Goal: Task Accomplishment & Management: Use online tool/utility

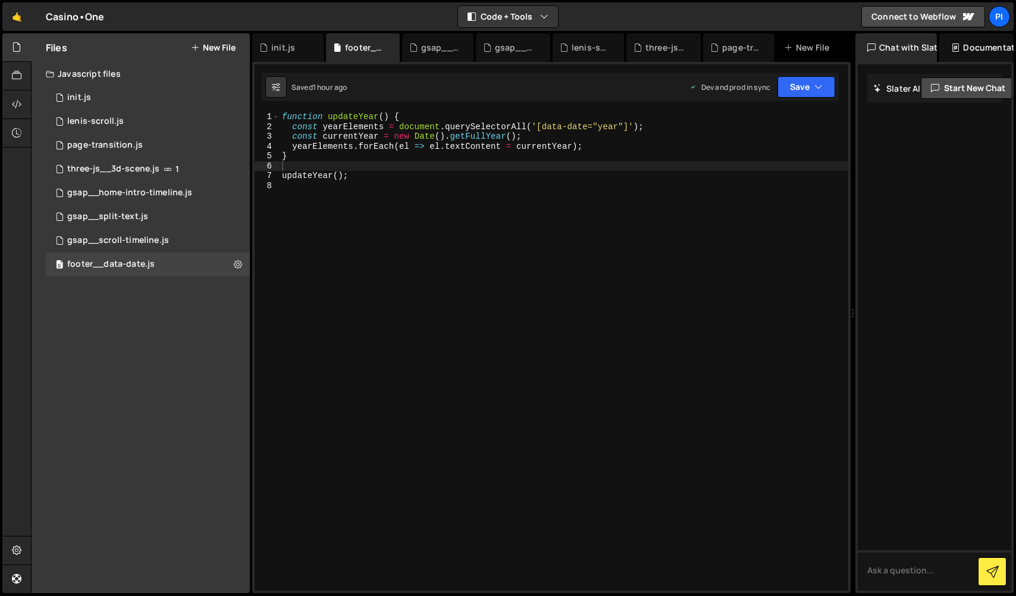
click at [409, 246] on div "function updateYear ( ) { const yearElements = document . querySelectorAll ( '[…" at bounding box center [564, 361] width 569 height 498
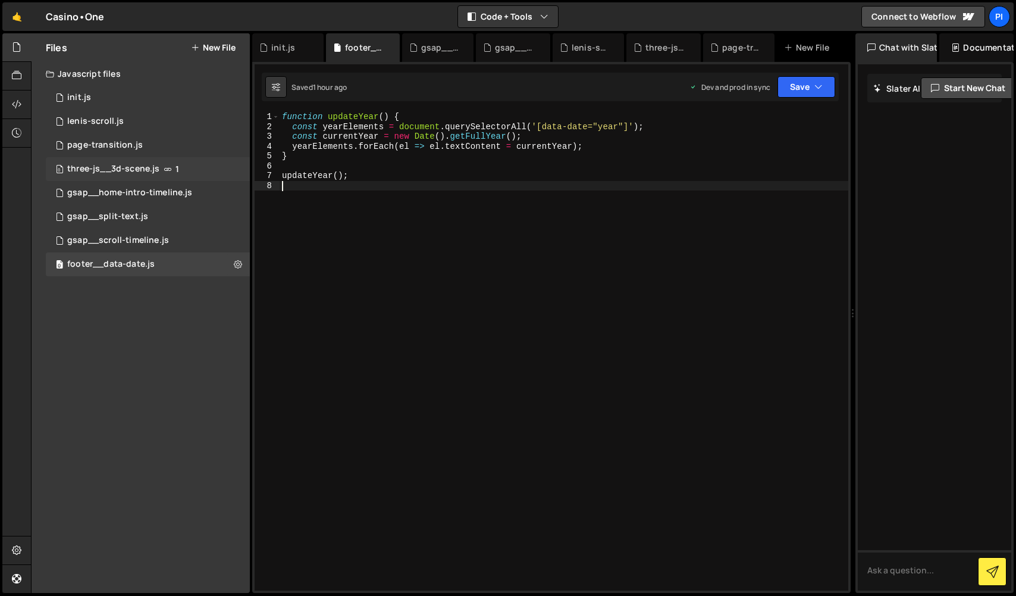
click at [144, 166] on div "three-js__3d-scene.js" at bounding box center [113, 169] width 92 height 11
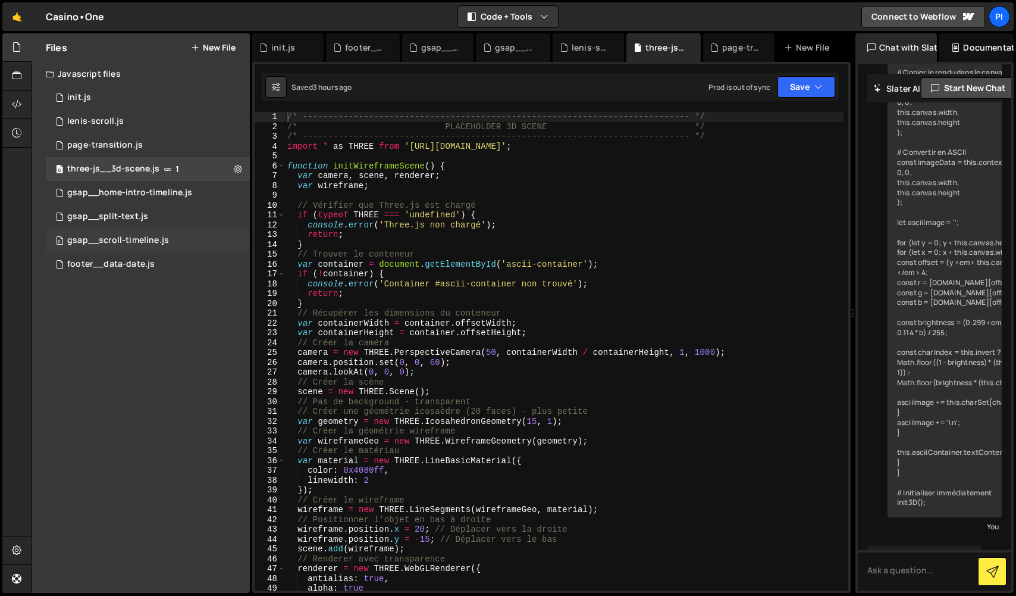
click at [157, 237] on div "gsap__scroll-timeline.js" at bounding box center [118, 240] width 102 height 11
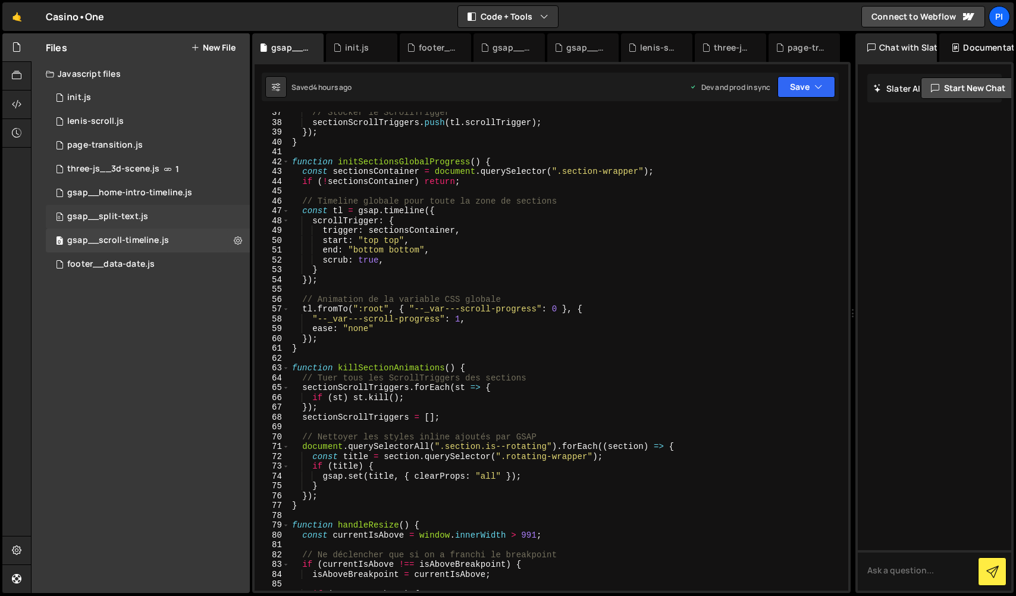
scroll to position [358, 0]
click at [146, 175] on div "0 three-js__3d-scene.js 1" at bounding box center [148, 169] width 204 height 24
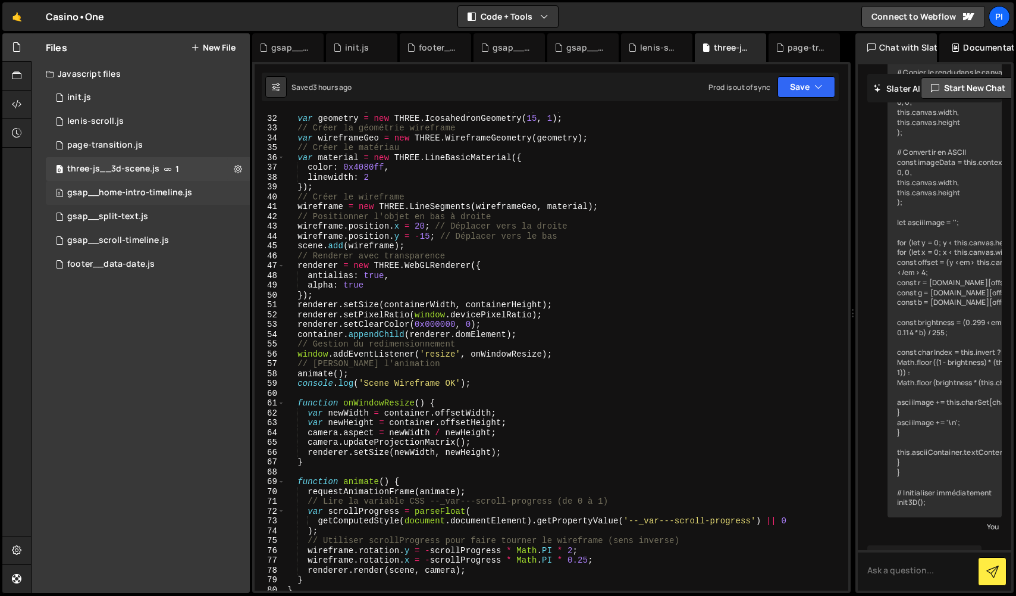
scroll to position [51, 0]
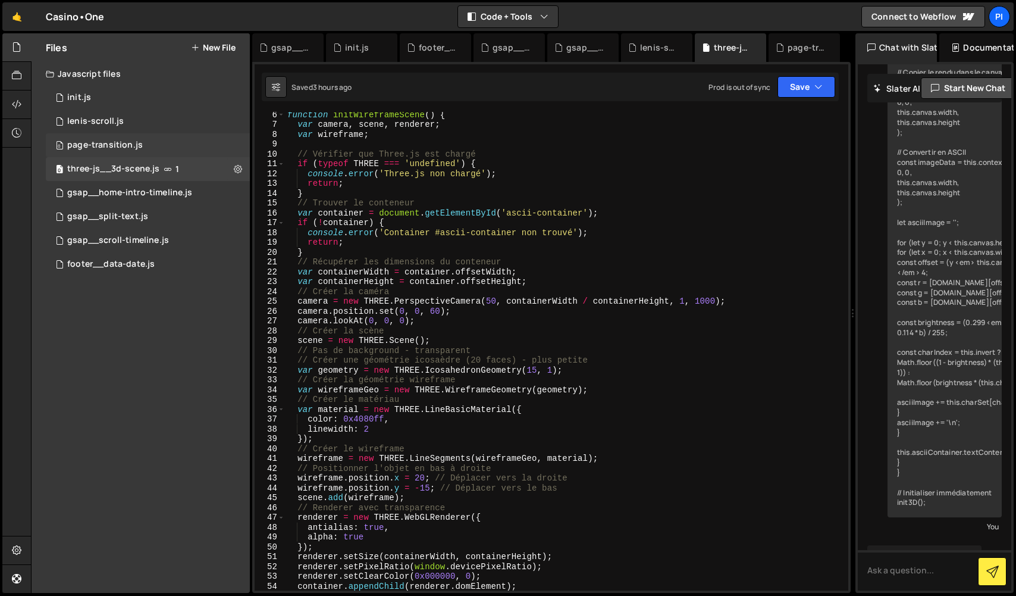
click at [137, 140] on div "page-transition.js" at bounding box center [105, 145] width 76 height 11
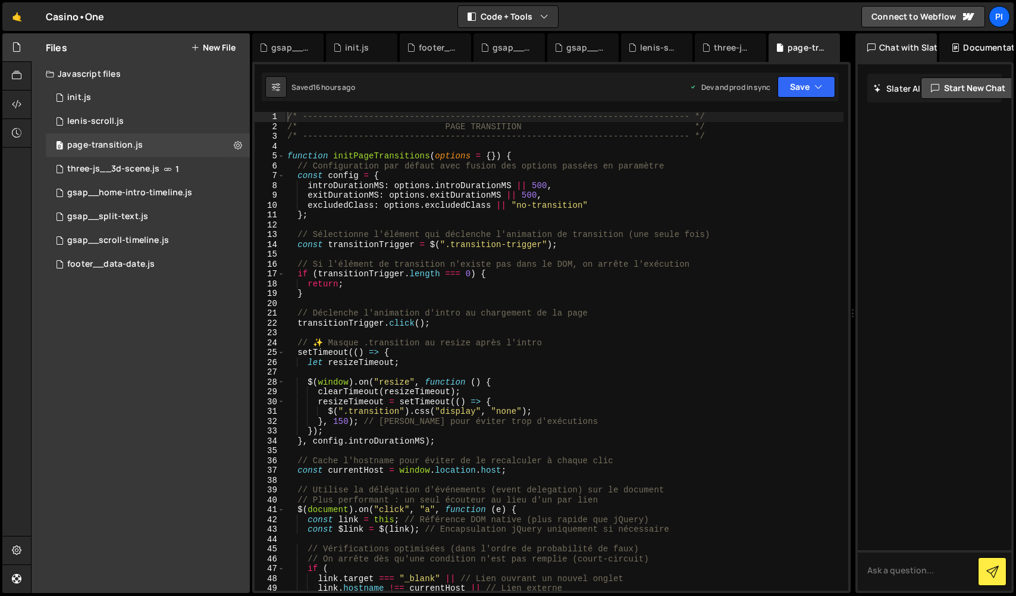
scroll to position [0, 0]
click at [121, 127] on div "0 lenis-scroll.js 0" at bounding box center [148, 122] width 204 height 24
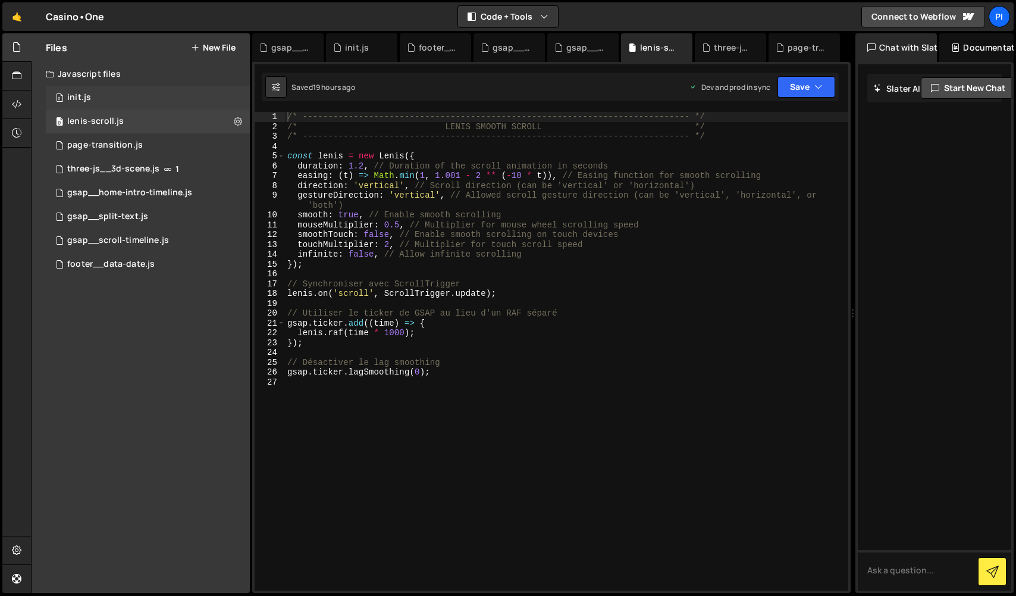
click at [133, 105] on div "0 init.js 0" at bounding box center [148, 98] width 204 height 24
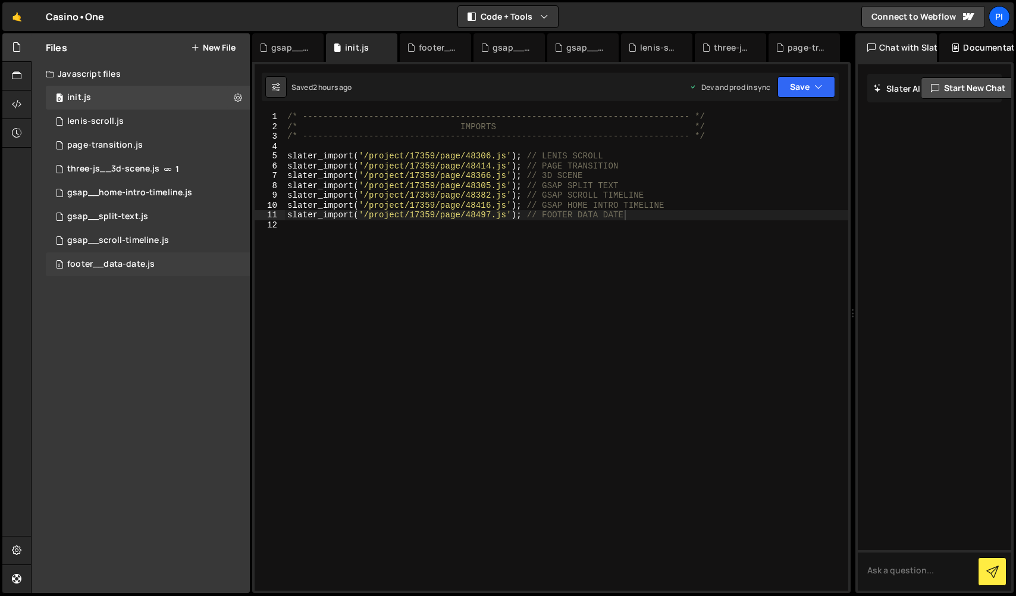
click at [126, 259] on div "footer__data-date.js" at bounding box center [110, 264] width 87 height 11
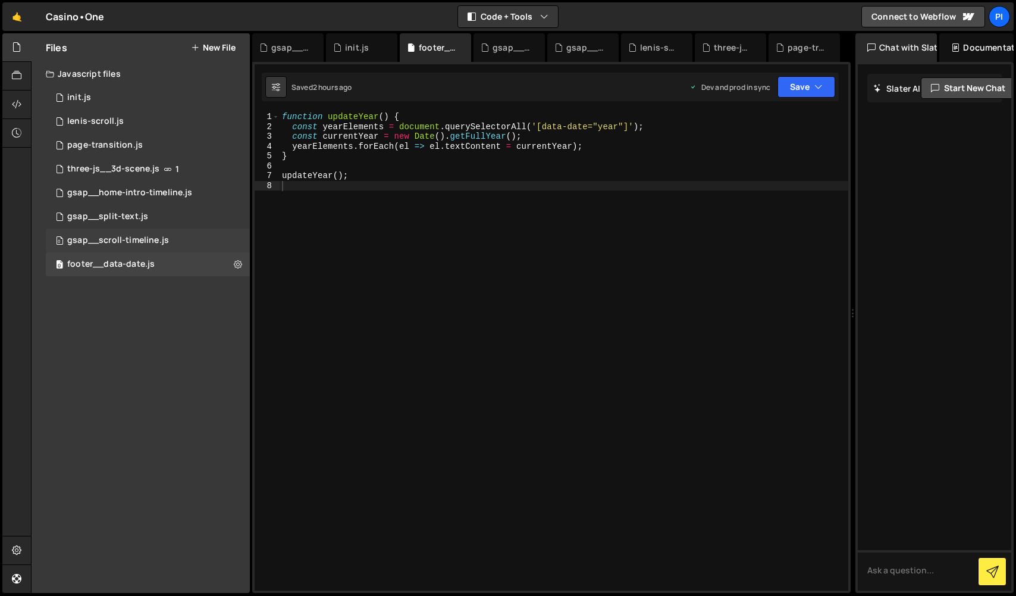
click at [139, 251] on div "0 gsap__scroll-timeline.js 0" at bounding box center [148, 241] width 204 height 24
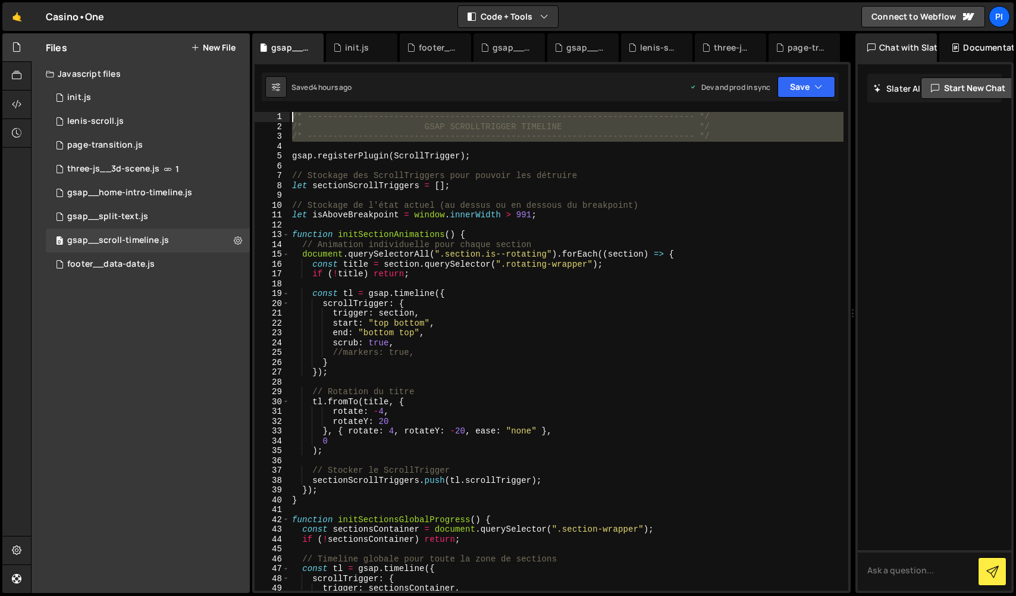
drag, startPoint x: 351, startPoint y: 141, endPoint x: 254, endPoint y: 129, distance: 97.8
click at [274, 112] on div "1 2 3 4 5 6 7 8 9 10 11 12 13 14 15 16 17 18 19 20 21 22 23 24 25 26 27 28 29 3…" at bounding box center [552, 351] width 594 height 478
type textarea "/* ----------------------------------------------------------------------------…"
click at [162, 254] on div "0 footer__data-date.js 0" at bounding box center [148, 264] width 204 height 24
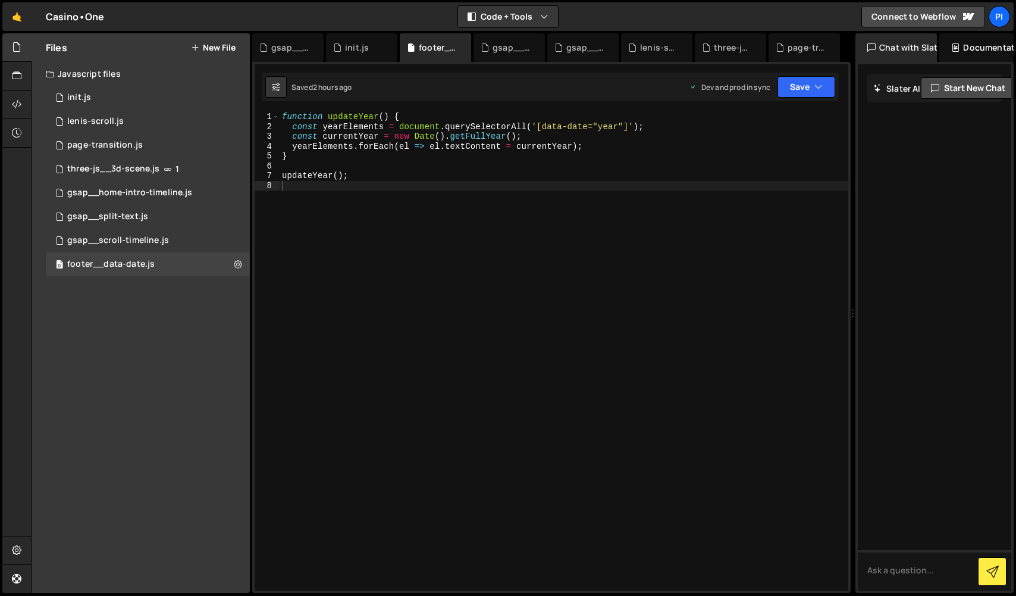
click at [284, 117] on div "function updateYear ( ) { const yearElements = document . querySelectorAll ( '[…" at bounding box center [564, 361] width 569 height 498
type textarea "function updateYear() {"
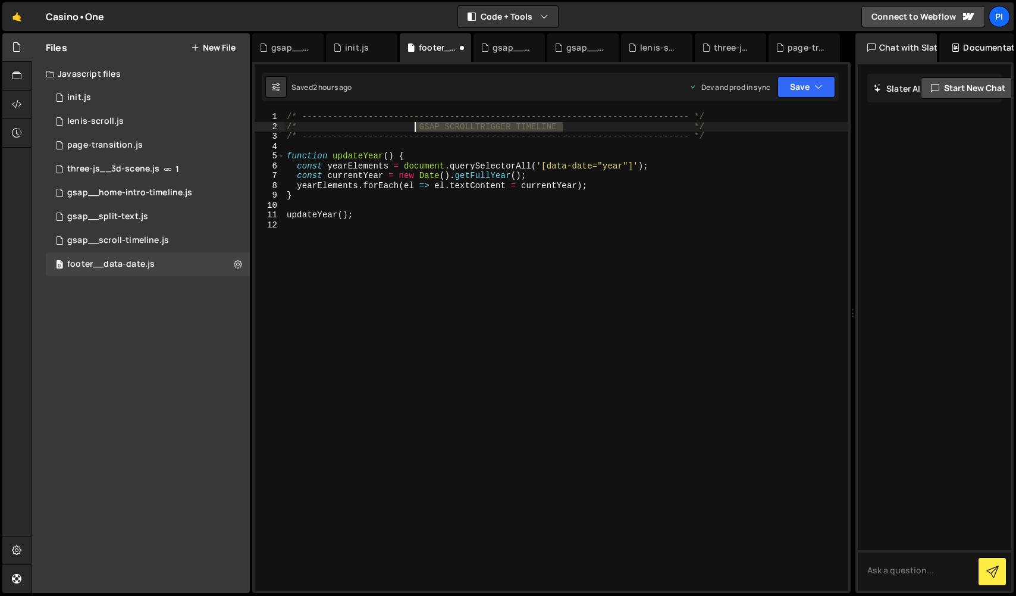
drag, startPoint x: 561, startPoint y: 125, endPoint x: 417, endPoint y: 126, distance: 144.0
click at [417, 126] on div "/* ----------------------------------------------------------------------------…" at bounding box center [566, 361] width 564 height 498
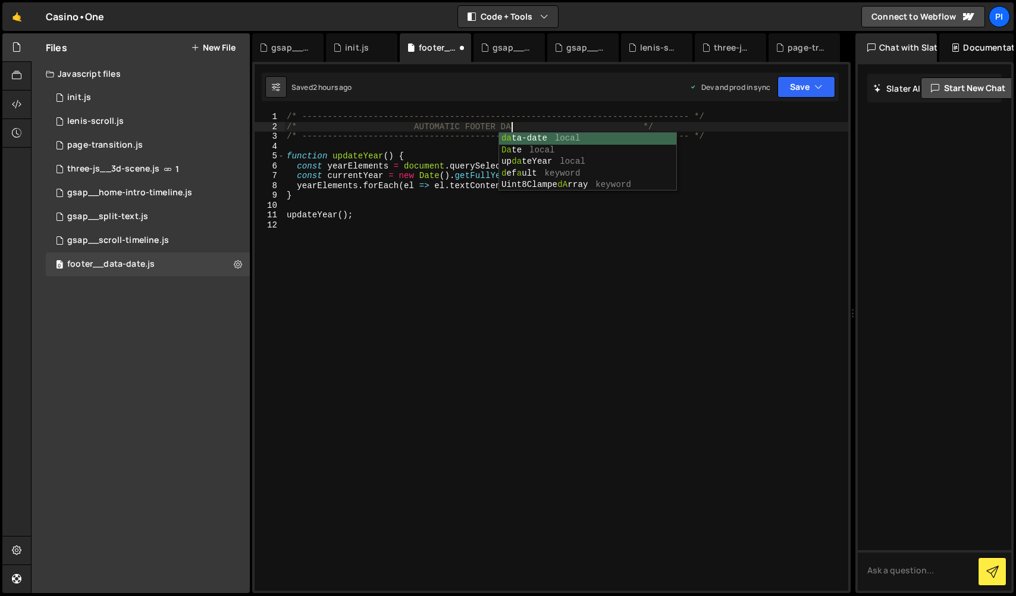
type textarea "/* AUTOMATIC FOOTER DATE */"
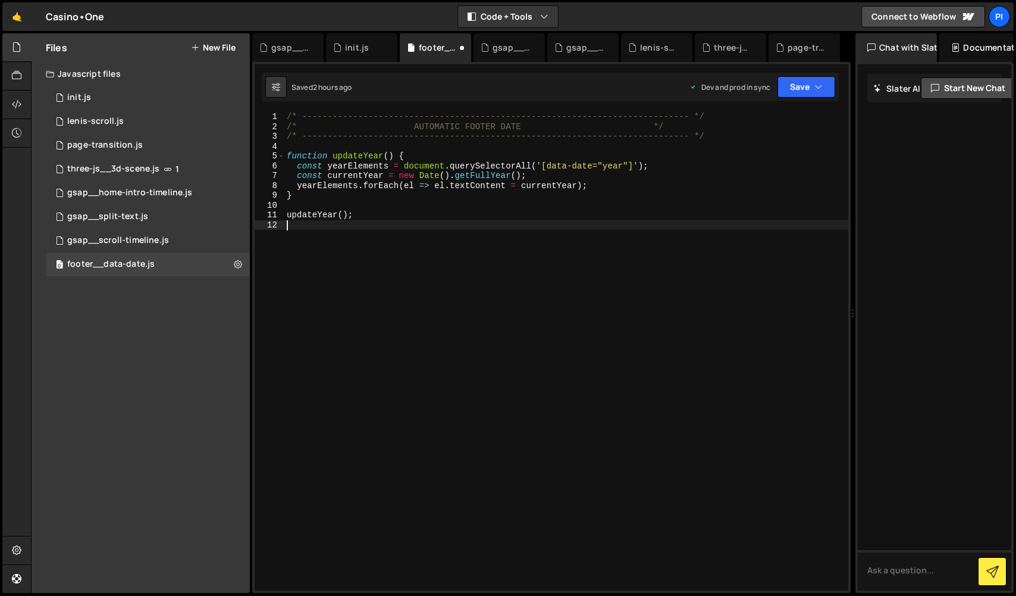
click at [505, 267] on div "/* ----------------------------------------------------------------------------…" at bounding box center [566, 361] width 564 height 498
click at [811, 74] on div "Saved 2 hours ago Dev and prod in sync Upgrade to Edit Save Save to Staging S S…" at bounding box center [550, 87] width 577 height 29
click at [808, 84] on button "Save" at bounding box center [807, 86] width 58 height 21
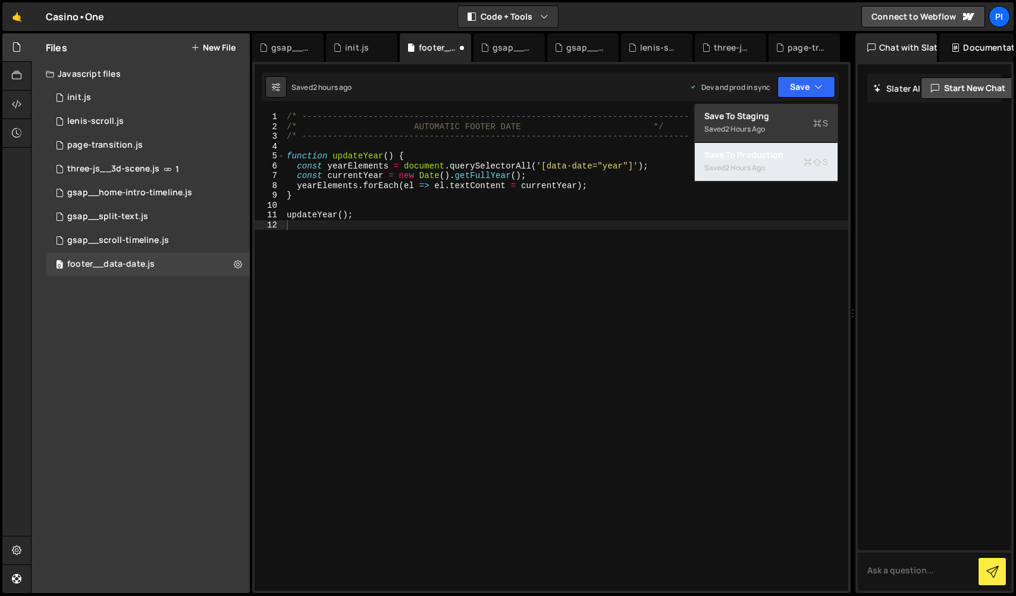
click at [761, 173] on div "Saved 2 hours ago" at bounding box center [767, 168] width 124 height 14
